Goal: Information Seeking & Learning: Learn about a topic

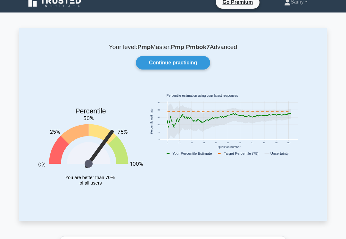
click at [190, 61] on link "Continue practicing" at bounding box center [173, 62] width 74 height 13
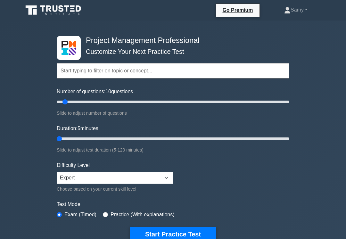
type input "5"
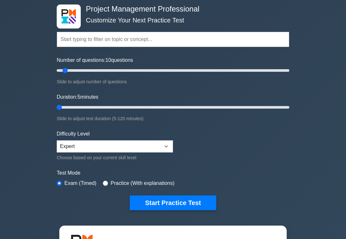
scroll to position [32, 0]
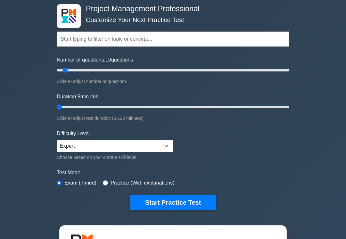
click at [194, 205] on button "Start Practice Test" at bounding box center [173, 202] width 86 height 15
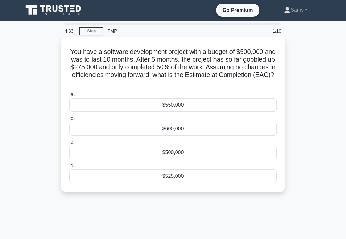
click at [187, 173] on div "$525,000" at bounding box center [172, 175] width 207 height 13
click at [69, 168] on input "d. $525,000" at bounding box center [69, 166] width 0 height 4
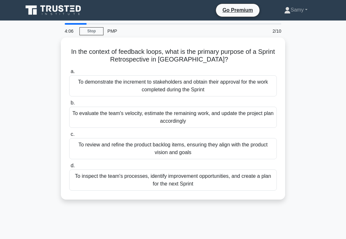
click at [189, 182] on div "To inspect the team's processes, identify improvement opportunities, and create…" at bounding box center [172, 179] width 207 height 21
click at [69, 168] on input "d. To inspect the team's processes, identify improvement opportunities, and cre…" at bounding box center [69, 166] width 0 height 4
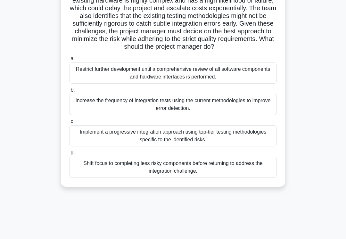
scroll to position [99, 0]
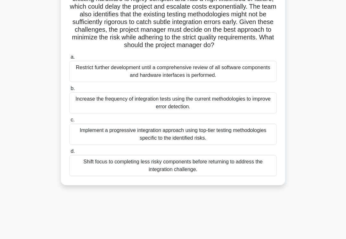
click at [209, 145] on div "Implement a progressive integration approach using top-tier testing methodologi…" at bounding box center [172, 134] width 207 height 21
click at [69, 122] on input "c. Implement a progressive integration approach using top-tier testing methodol…" at bounding box center [69, 120] width 0 height 4
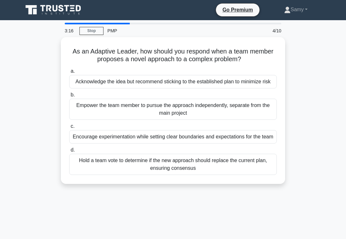
scroll to position [1, 0]
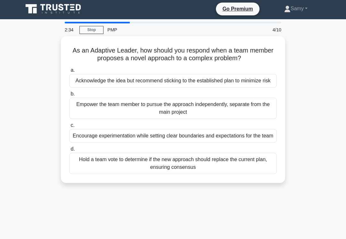
click at [190, 174] on div "Hold a team vote to determine if the new approach should replace the current pl…" at bounding box center [172, 163] width 207 height 21
click at [69, 151] on input "d. Hold a team vote to determine if the new approach should replace the current…" at bounding box center [69, 149] width 0 height 4
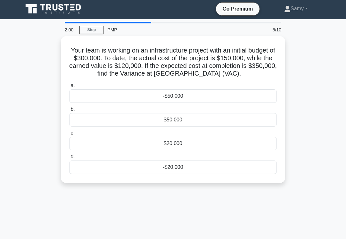
click at [203, 103] on div "-$50,000" at bounding box center [172, 95] width 207 height 13
click at [69, 88] on input "a. -$50,000" at bounding box center [69, 86] width 0 height 4
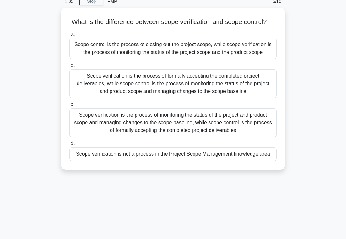
scroll to position [31, 0]
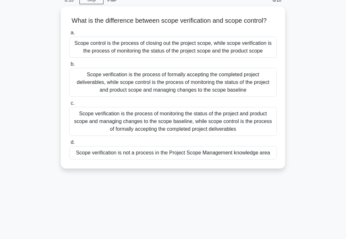
click at [217, 97] on div "Scope verification is the process of formally accepting the completed project d…" at bounding box center [172, 82] width 207 height 29
click at [69, 66] on input "b. Scope verification is the process of formally accepting the completed projec…" at bounding box center [69, 64] width 0 height 4
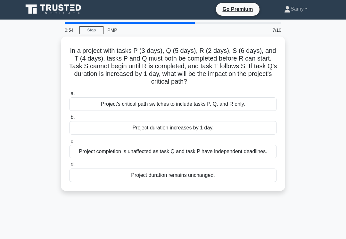
scroll to position [1, 0]
click at [219, 128] on div "Project duration increases by 1 day." at bounding box center [172, 127] width 207 height 13
click at [69, 119] on input "b. Project duration increases by 1 day." at bounding box center [69, 117] width 0 height 4
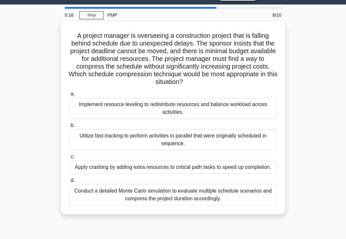
scroll to position [15, 0]
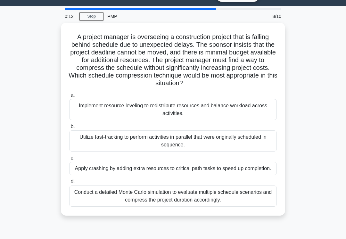
click at [222, 117] on div "Implement resource leveling to redistribute resources and balance workload acro…" at bounding box center [172, 109] width 207 height 21
click at [69, 97] on input "a. Implement resource leveling to redistribute resources and balance workload a…" at bounding box center [69, 95] width 0 height 4
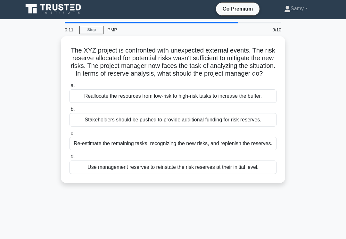
scroll to position [0, 0]
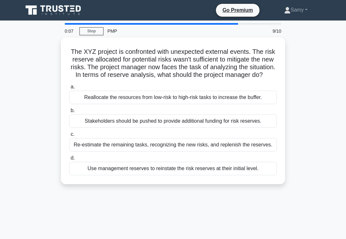
click at [219, 104] on div "Reallocate the resources from low-risk to high-risk tasks to increase the buffe…" at bounding box center [172, 97] width 207 height 13
click at [69, 89] on input "a. Reallocate the resources from low-risk to high-risk tasks to increase the bu…" at bounding box center [69, 87] width 0 height 4
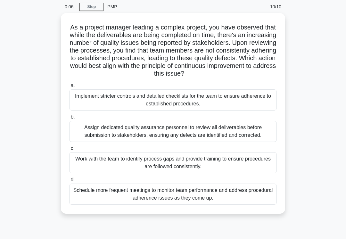
scroll to position [25, 0]
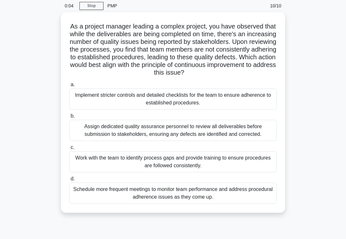
click at [183, 172] on div "Work with the team to identify process gaps and provide training to ensure proc…" at bounding box center [172, 161] width 207 height 21
click at [69, 149] on input "c. Work with the team to identify process gaps and provide training to ensure p…" at bounding box center [69, 147] width 0 height 4
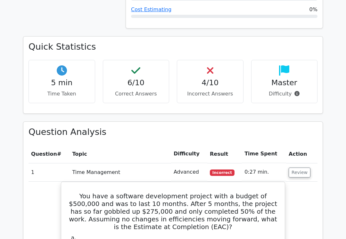
scroll to position [444, 0]
click at [296, 167] on button "Review" at bounding box center [299, 172] width 22 height 10
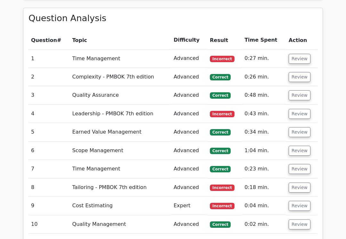
scroll to position [556, 0]
